Goal: Information Seeking & Learning: Learn about a topic

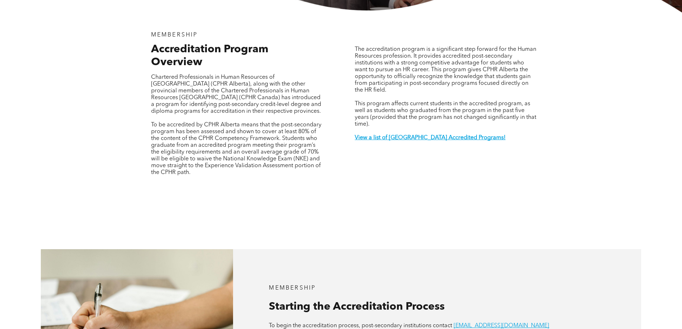
scroll to position [251, 0]
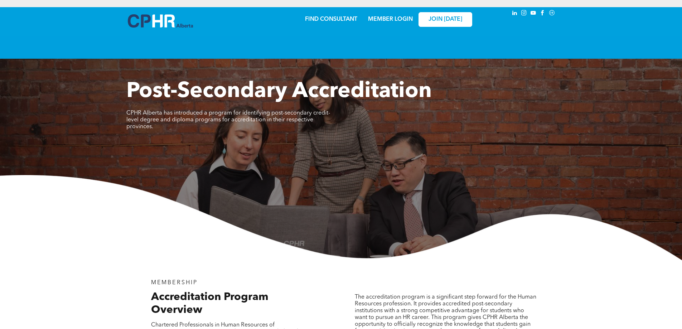
scroll to position [1021, 0]
